Goal: Transaction & Acquisition: Purchase product/service

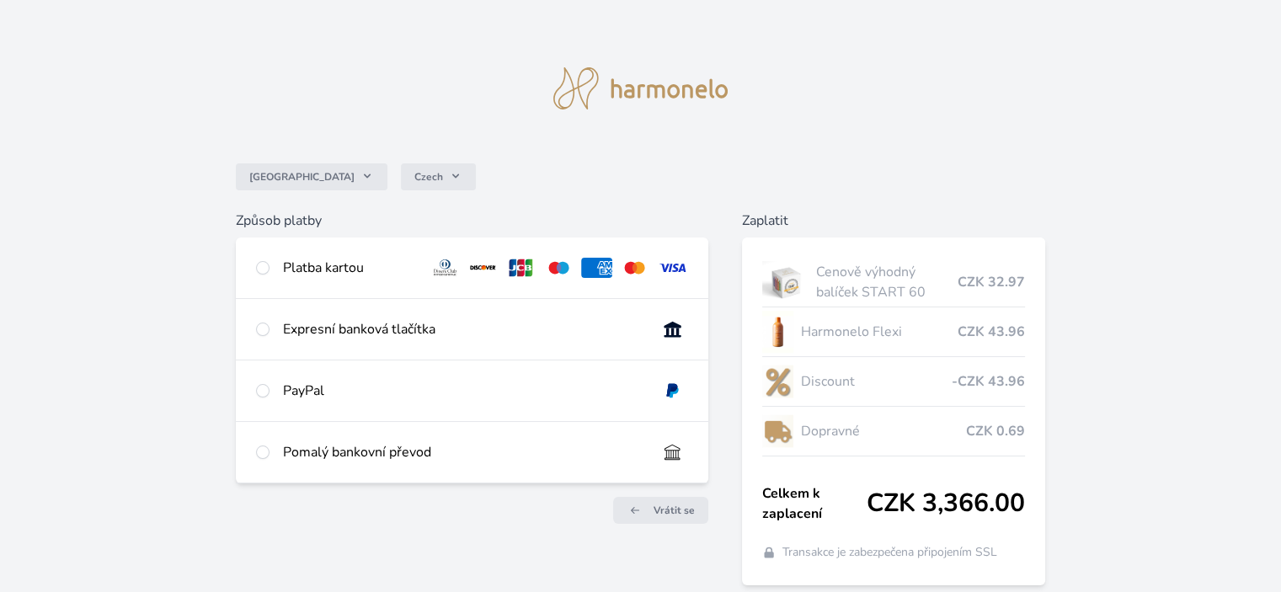
click at [313, 268] on div "Platba kartou" at bounding box center [349, 268] width 133 height 20
radio input "true"
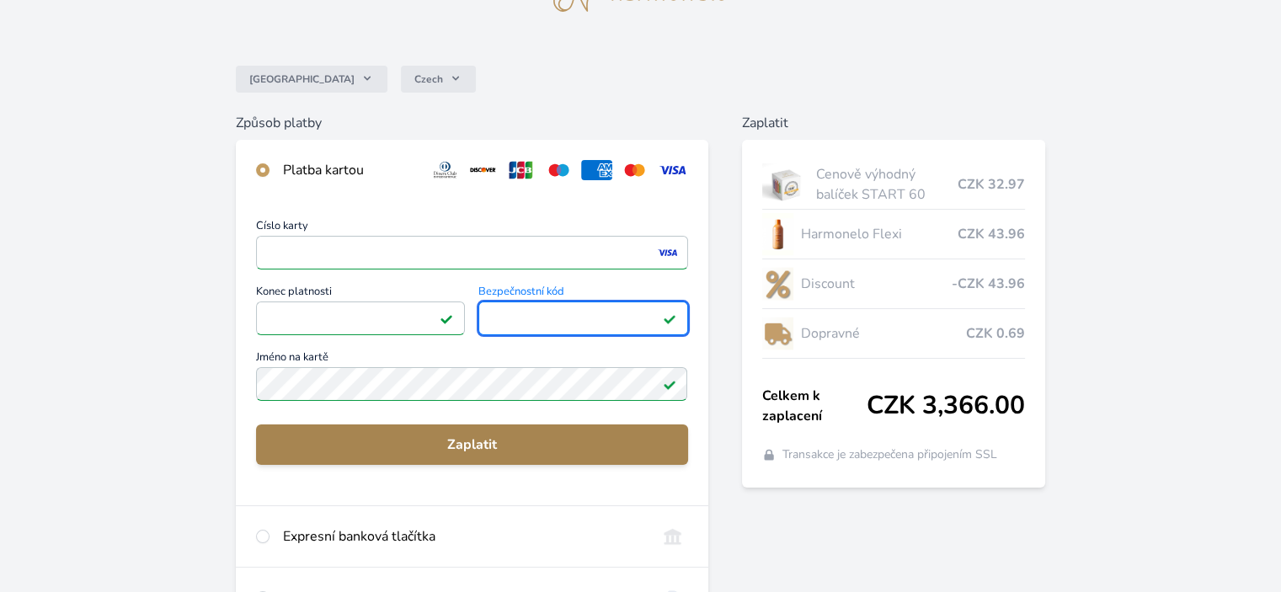
scroll to position [71, 0]
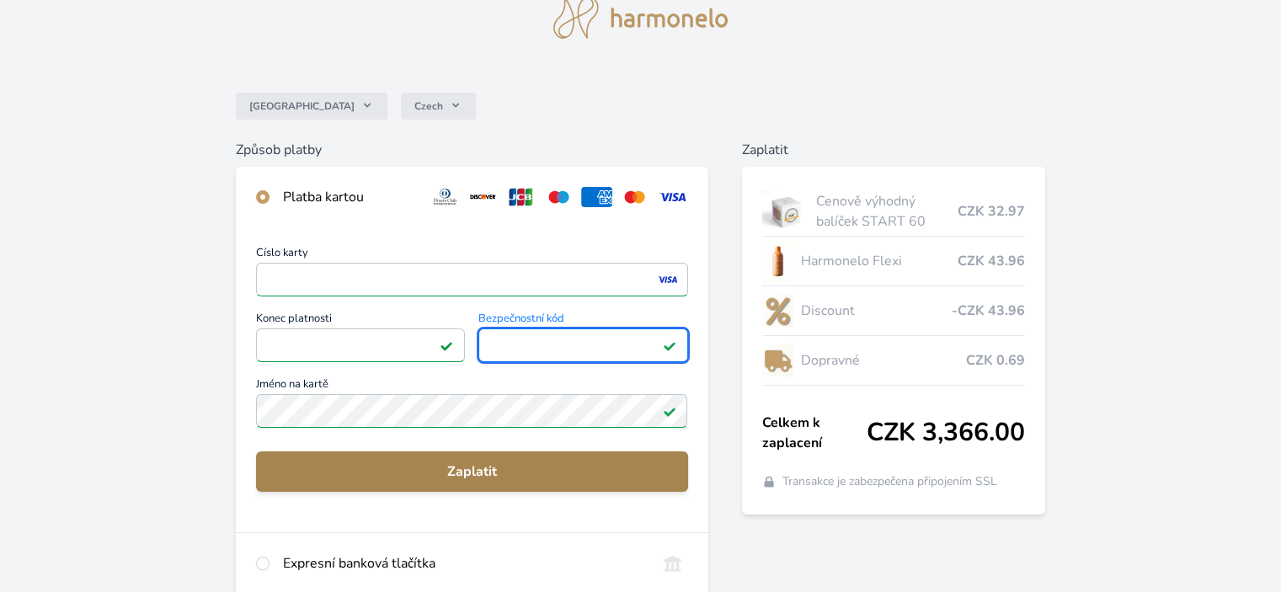
click at [489, 471] on span "Zaplatit" at bounding box center [472, 472] width 404 height 20
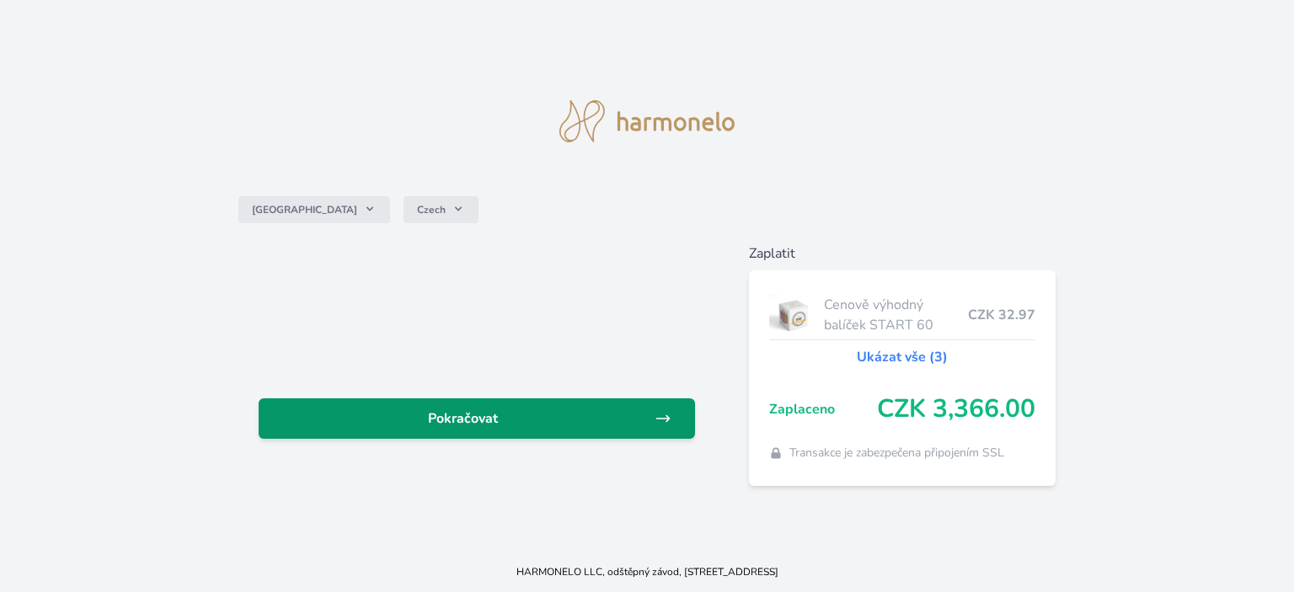
click at [465, 420] on span "Pokračovat" at bounding box center [463, 418] width 382 height 20
